Goal: Check status

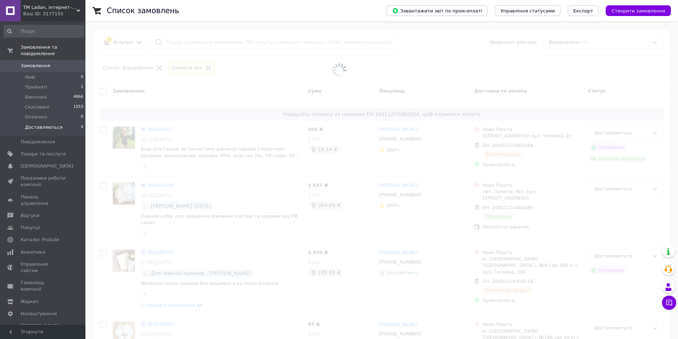
click at [59, 124] on li "Доставляються 4" at bounding box center [44, 129] width 88 height 14
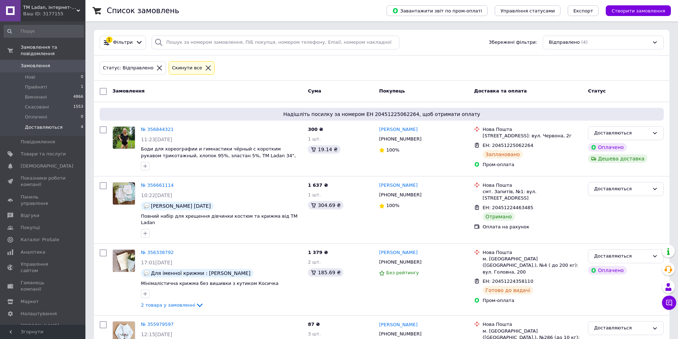
click at [55, 124] on span "Доставляються" at bounding box center [44, 127] width 38 height 6
click at [627, 191] on div "Доставляються" at bounding box center [621, 188] width 55 height 7
click at [617, 217] on li "Виконано" at bounding box center [625, 216] width 75 height 13
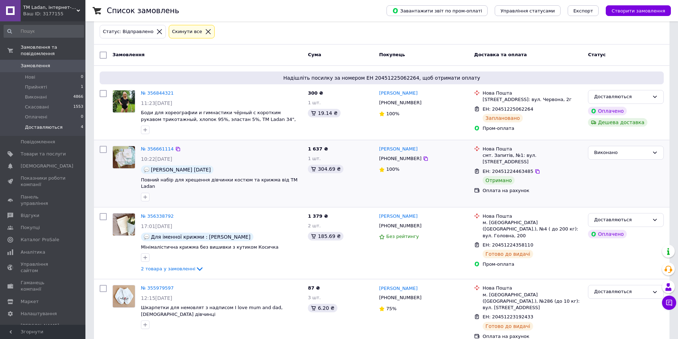
scroll to position [38, 0]
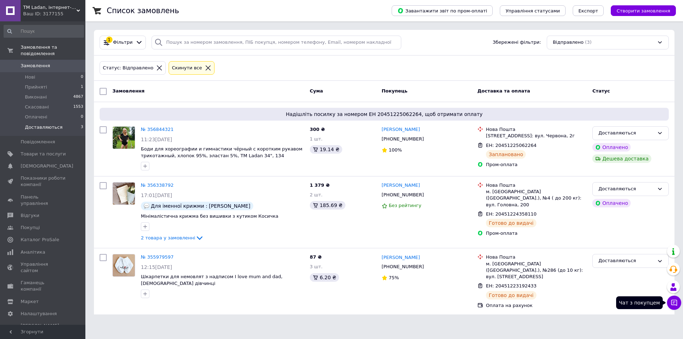
click at [675, 301] on icon at bounding box center [674, 302] width 7 height 7
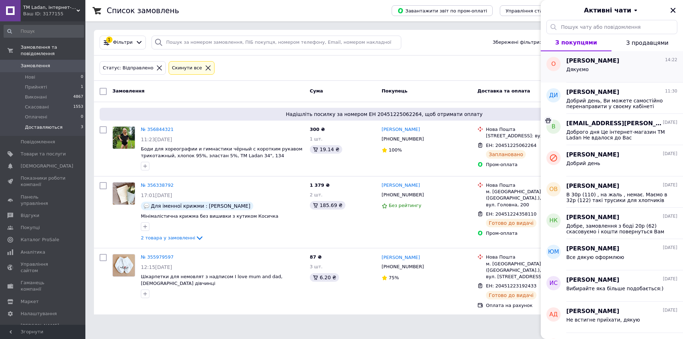
click at [622, 66] on div "Дякуємо" at bounding box center [622, 70] width 111 height 11
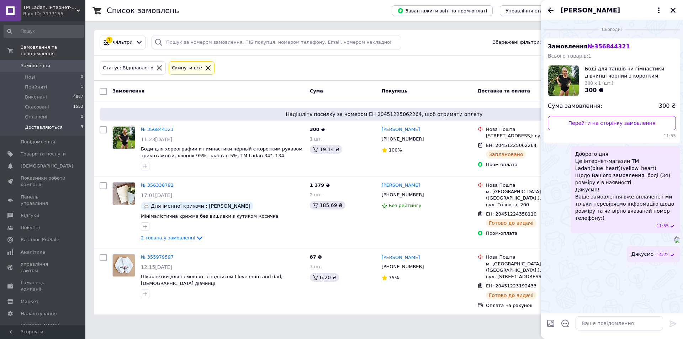
click at [553, 9] on icon "Назад" at bounding box center [551, 10] width 9 height 9
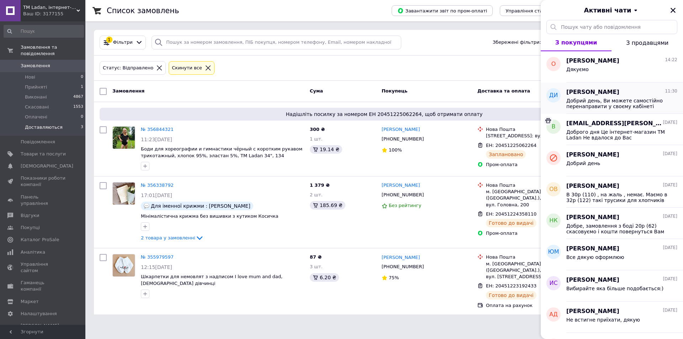
click at [609, 104] on span "Добрий день, Ви можете самостійно перенаправити у своєму кабінеті" at bounding box center [617, 103] width 101 height 11
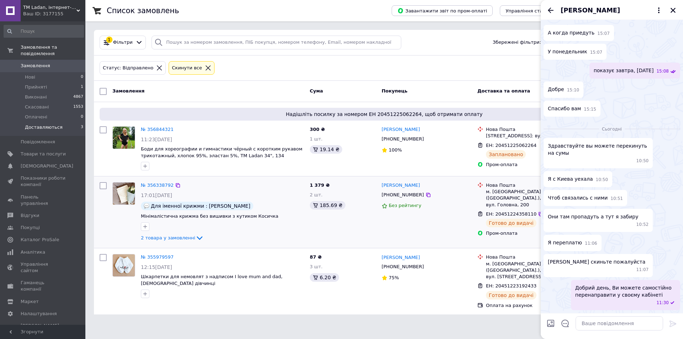
scroll to position [519, 0]
click at [675, 10] on icon "Закрити" at bounding box center [673, 10] width 6 height 6
